Goal: Book appointment/travel/reservation

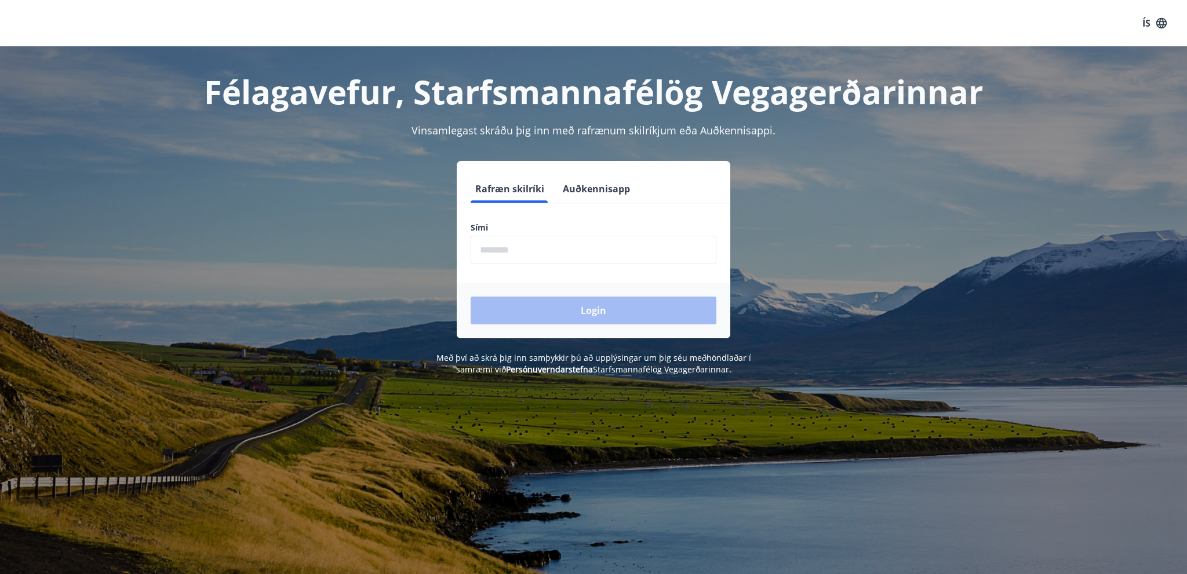
click at [545, 247] on input "phone" at bounding box center [593, 250] width 246 height 28
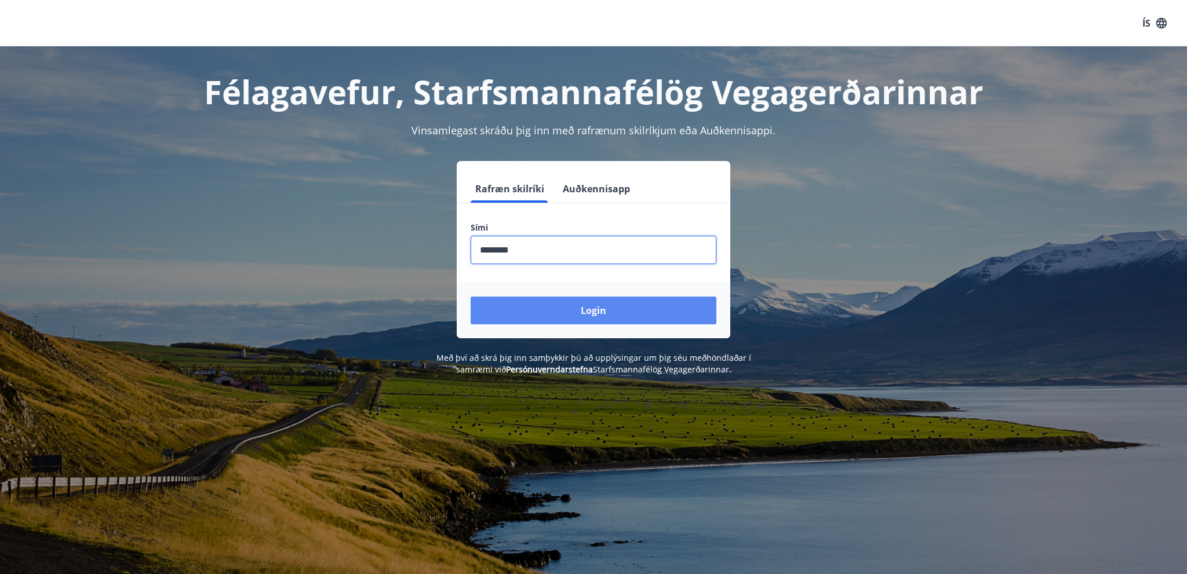
type input "********"
click at [589, 315] on button "Login" at bounding box center [593, 311] width 246 height 28
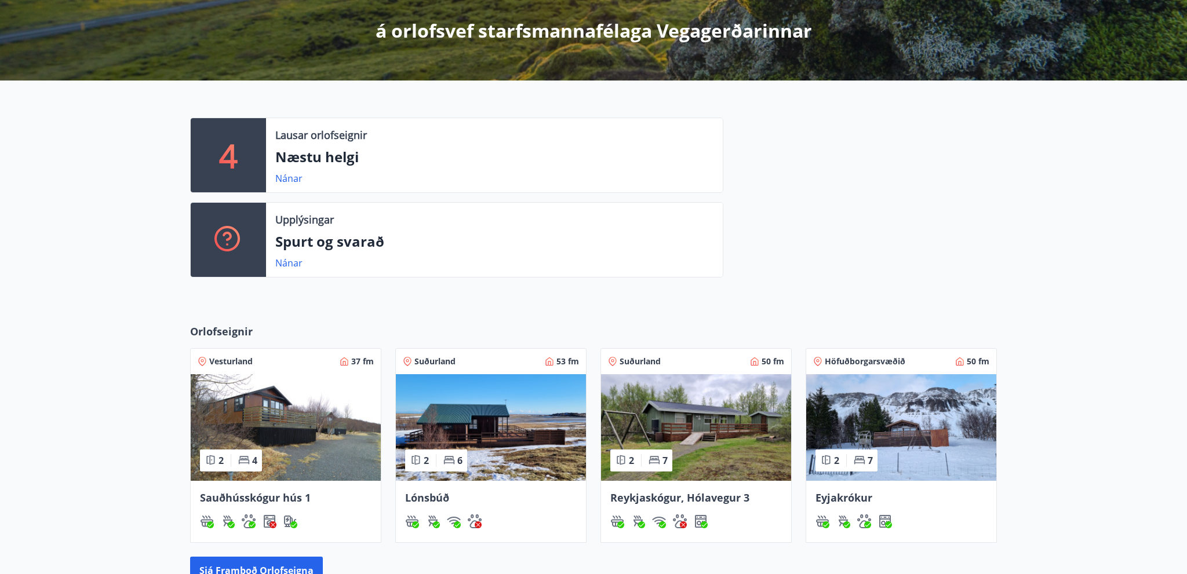
scroll to position [306, 0]
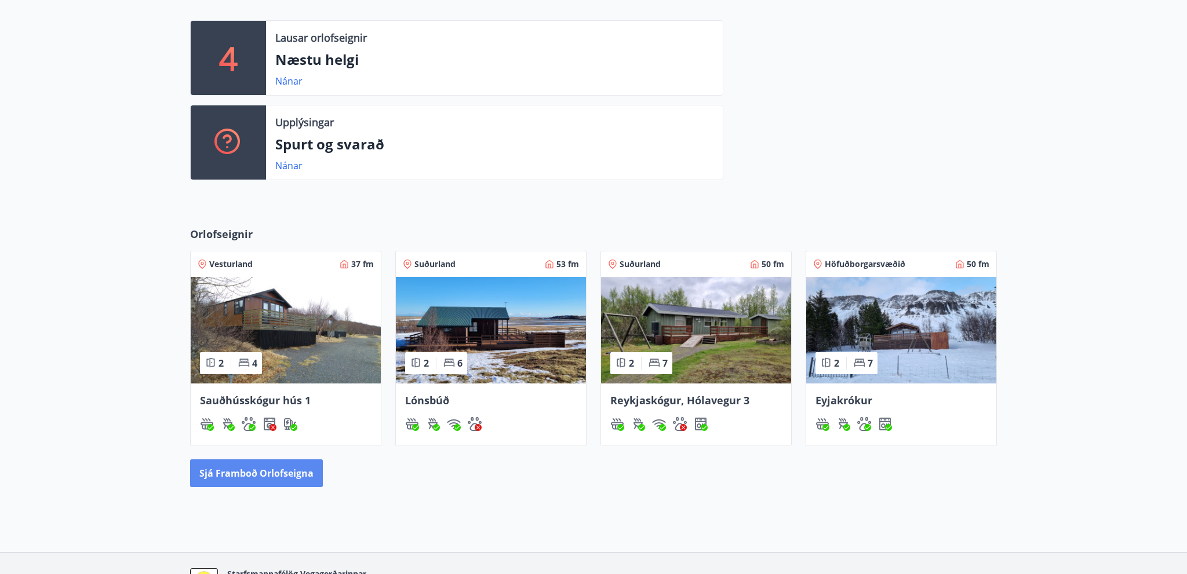
click at [293, 470] on button "Sjá framboð orlofseigna" at bounding box center [256, 473] width 133 height 28
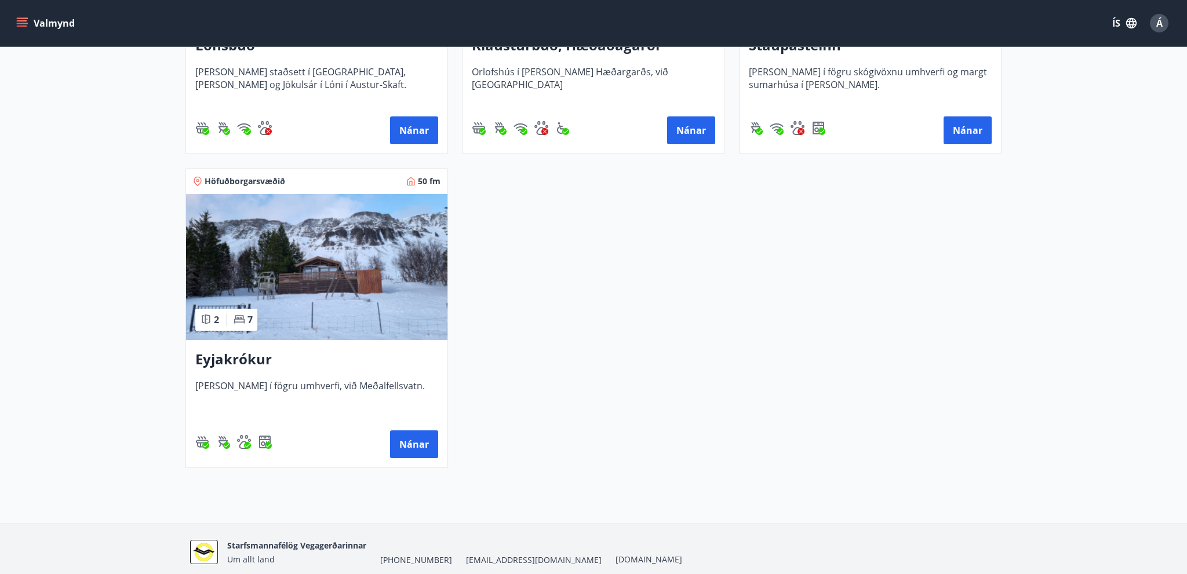
scroll to position [795, 0]
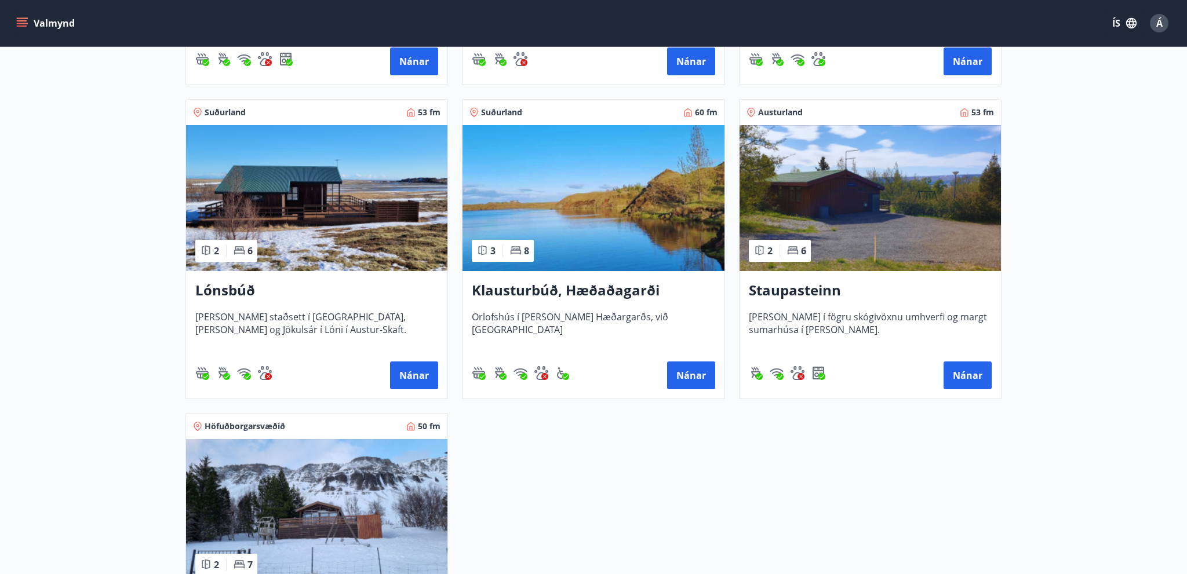
click at [601, 209] on img at bounding box center [592, 198] width 261 height 146
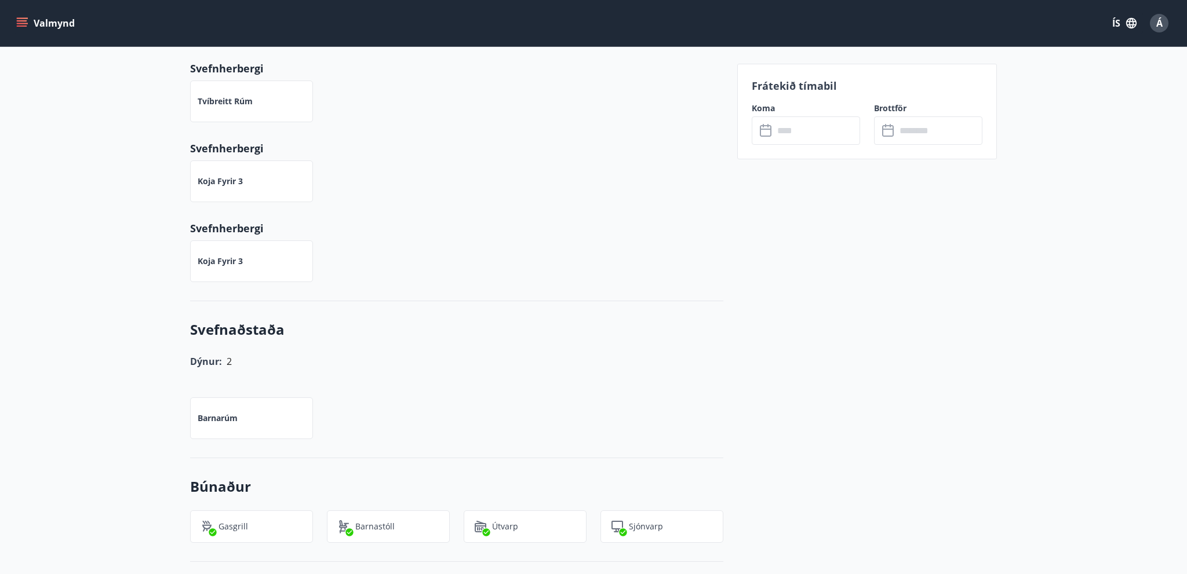
scroll to position [232, 0]
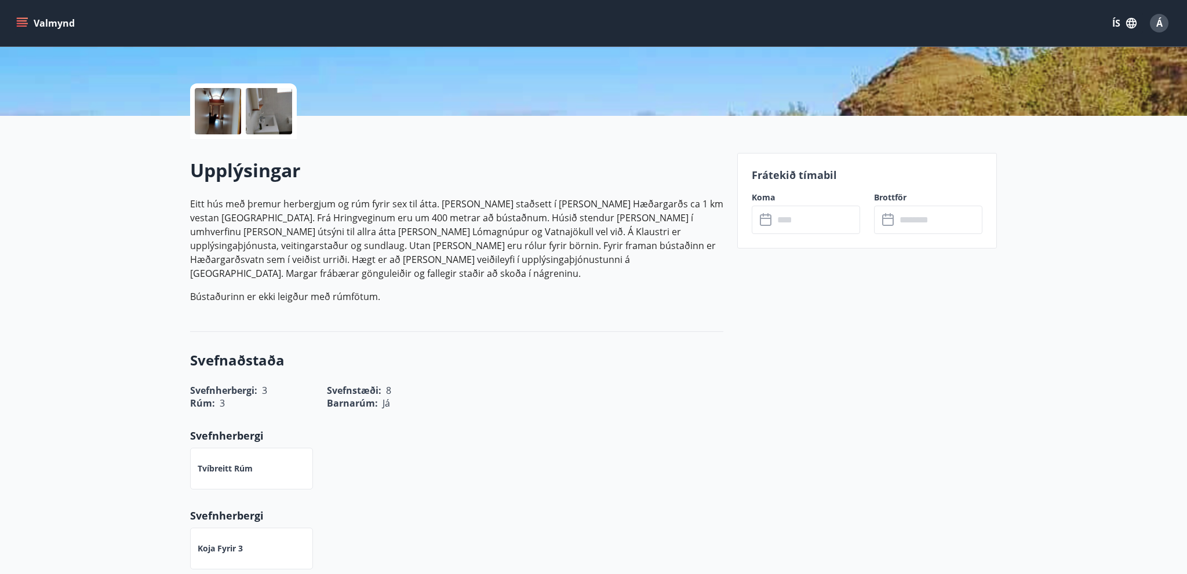
click at [775, 222] on div "​ ​" at bounding box center [806, 220] width 108 height 28
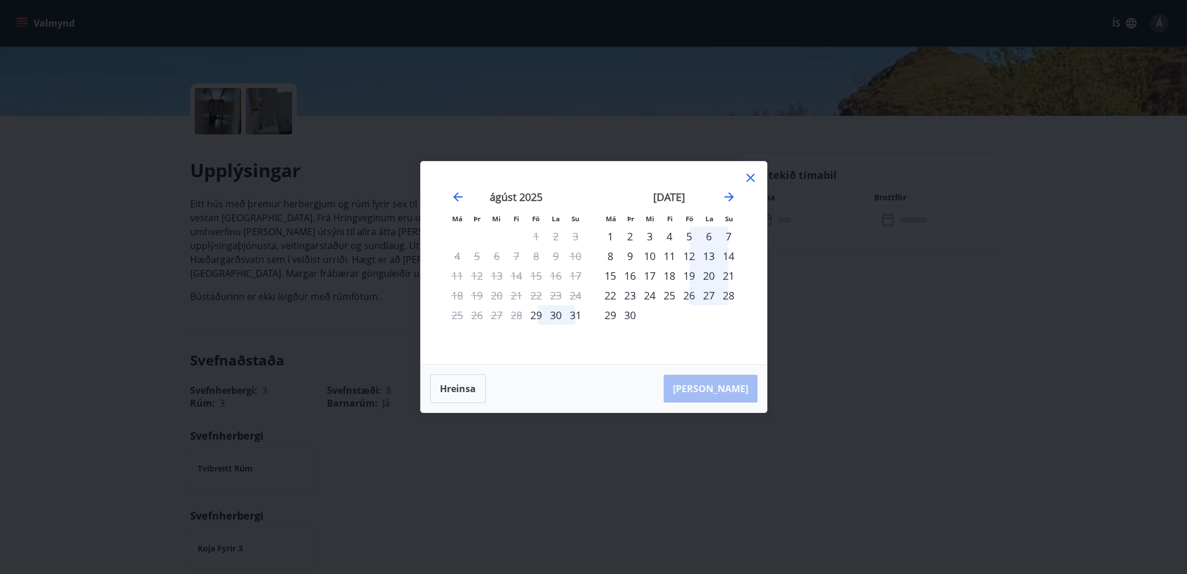
click at [706, 236] on div "6" at bounding box center [709, 237] width 20 height 20
click at [663, 237] on div "4" at bounding box center [669, 237] width 20 height 20
click at [667, 237] on div "4" at bounding box center [669, 237] width 20 height 20
drag, startPoint x: 658, startPoint y: 271, endPoint x: 665, endPoint y: 271, distance: 7.5
click at [663, 272] on tr "15 16 17 18 19 20 21" at bounding box center [669, 276] width 138 height 20
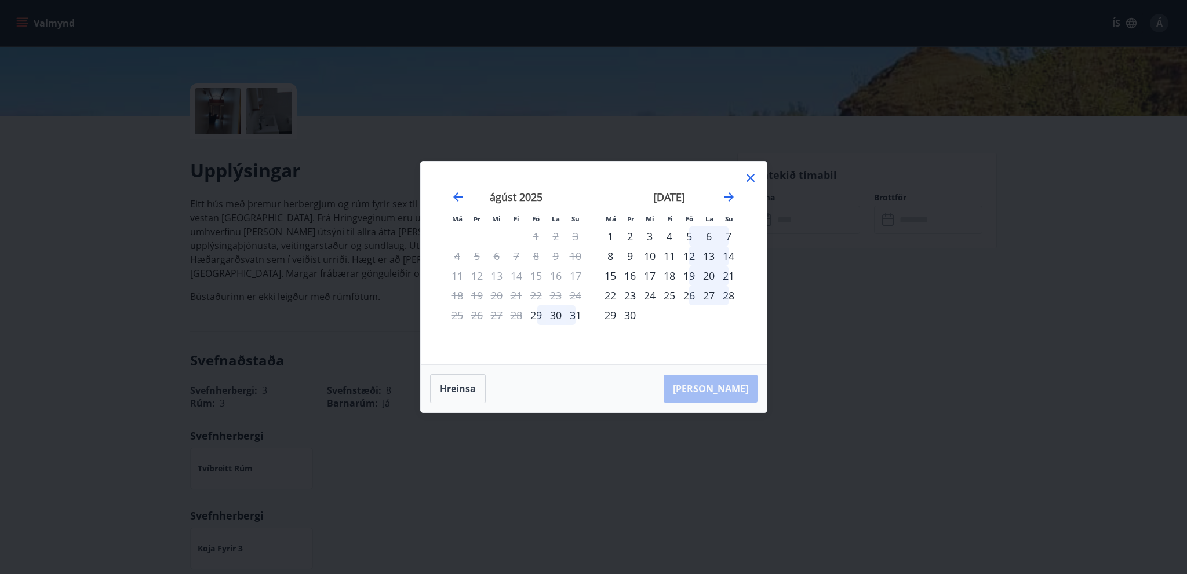
click at [707, 258] on div "13" at bounding box center [709, 256] width 20 height 20
click at [537, 313] on div "29" at bounding box center [536, 315] width 20 height 20
click at [627, 236] on div "2" at bounding box center [630, 237] width 20 height 20
click at [655, 250] on div "10" at bounding box center [650, 256] width 20 height 20
click at [669, 251] on div "11" at bounding box center [669, 256] width 20 height 20
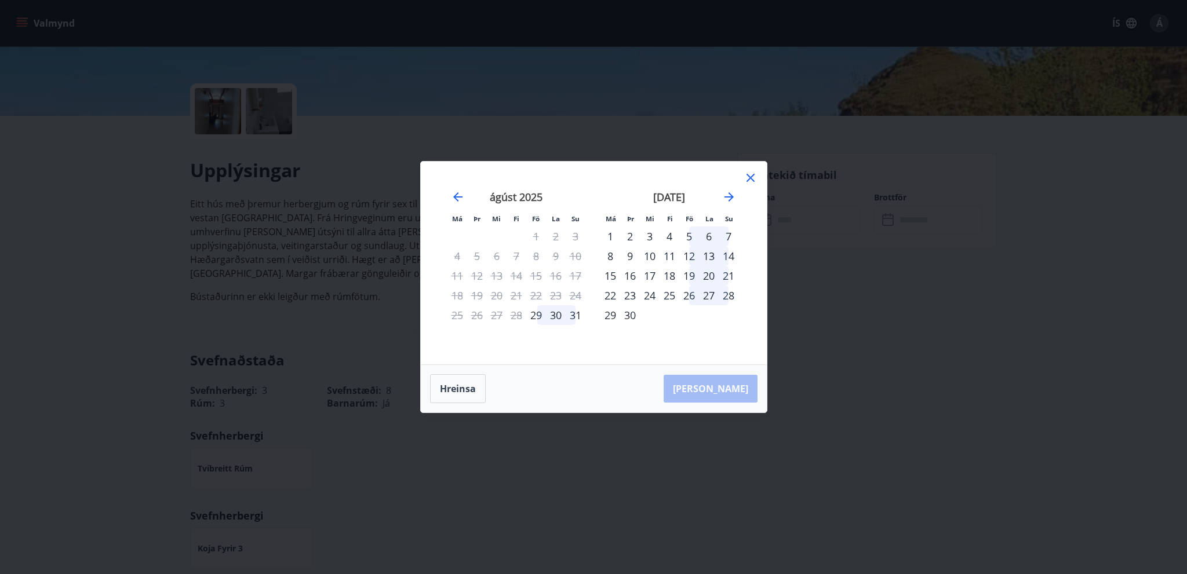
click at [669, 251] on div "11" at bounding box center [669, 256] width 20 height 20
click at [457, 195] on icon "Move backward to switch to the previous month." at bounding box center [457, 196] width 9 height 9
click at [724, 197] on icon "Move forward to switch to the next month." at bounding box center [728, 196] width 9 height 9
drag, startPoint x: 752, startPoint y: 181, endPoint x: 812, endPoint y: 170, distance: 61.3
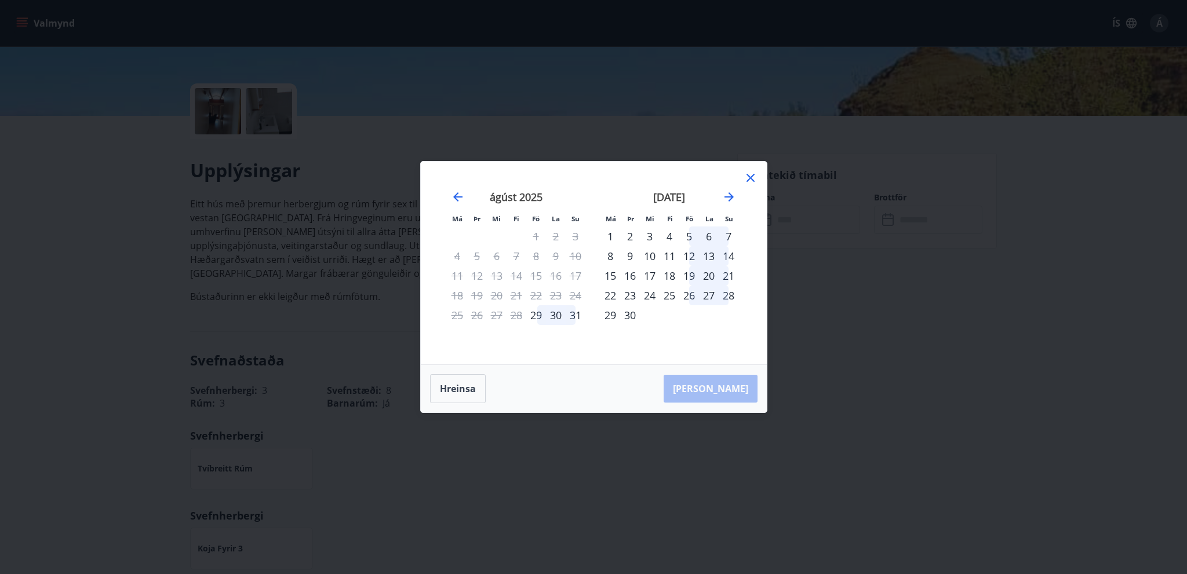
click at [752, 181] on icon at bounding box center [750, 178] width 14 height 14
